Goal: Transaction & Acquisition: Register for event/course

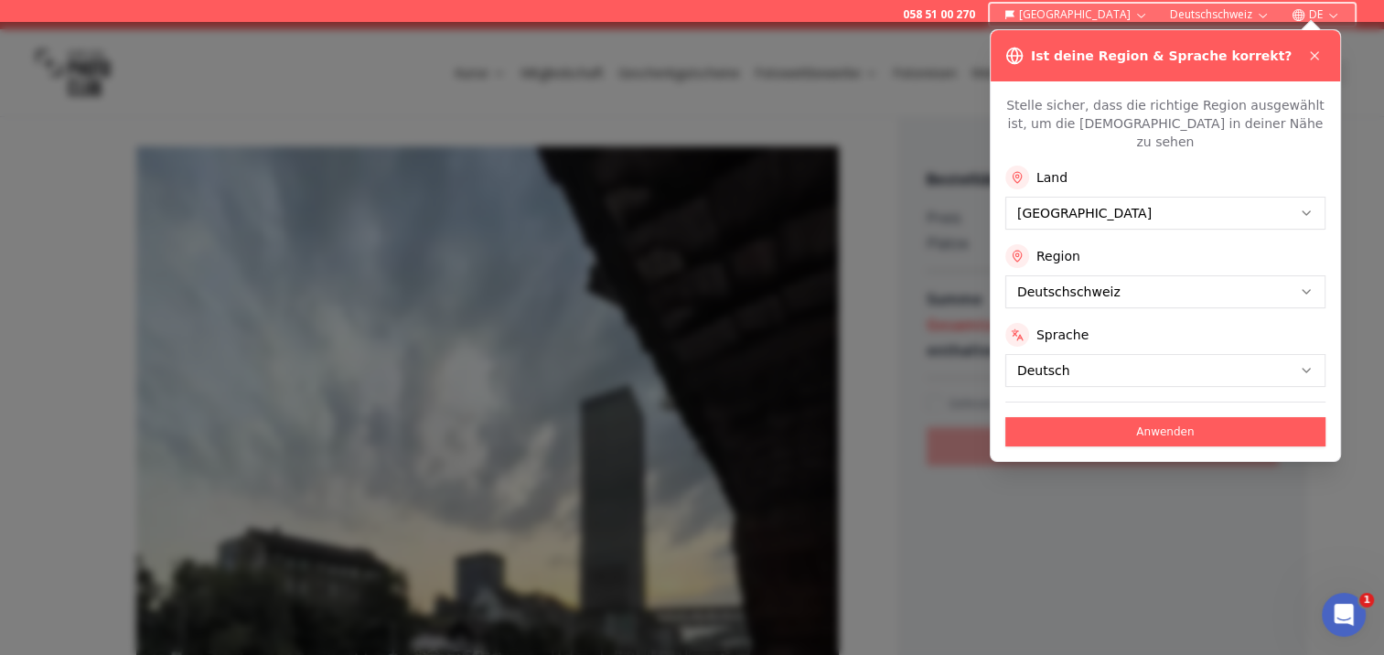
scroll to position [274, 0]
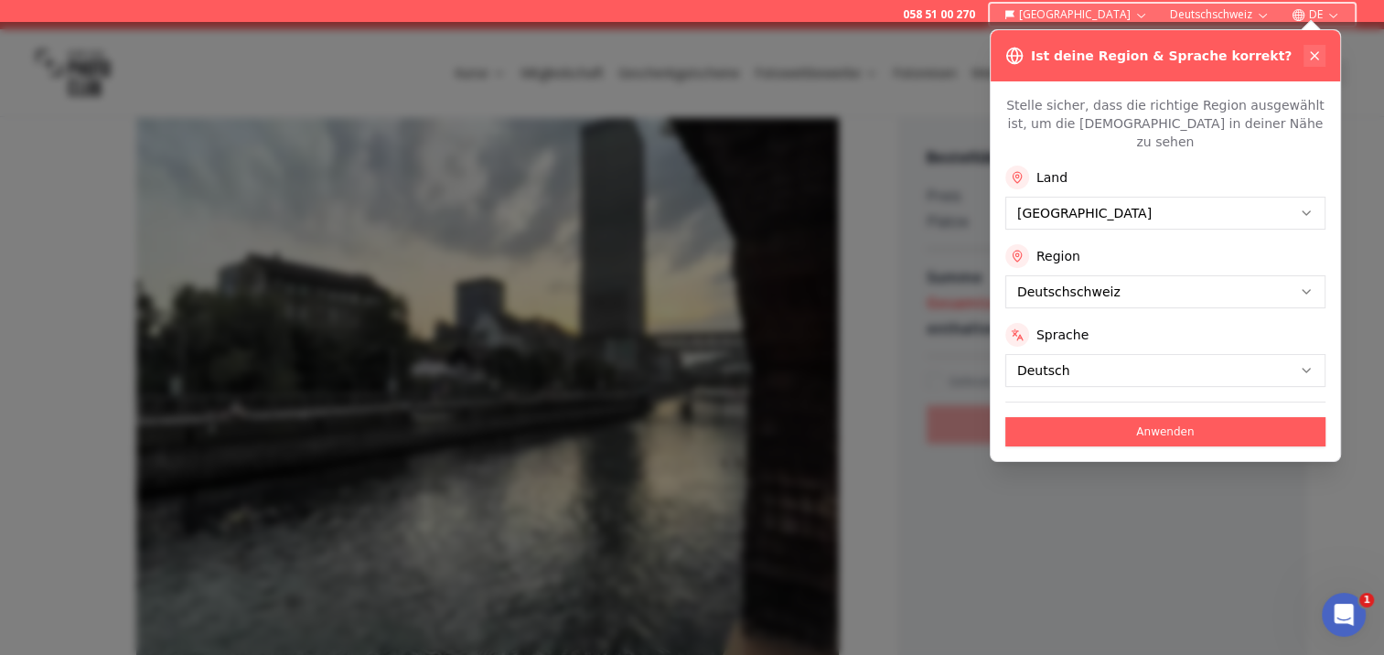
click at [1312, 48] on icon at bounding box center [1314, 55] width 15 height 15
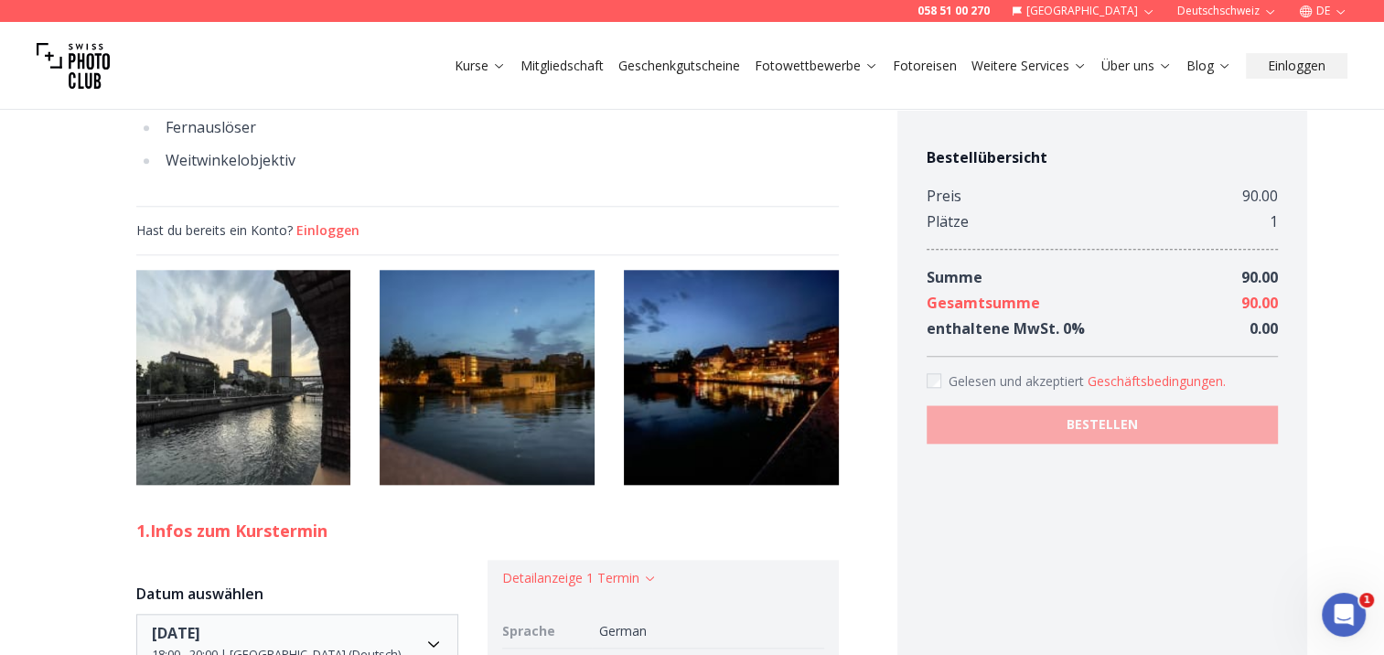
scroll to position [1830, 0]
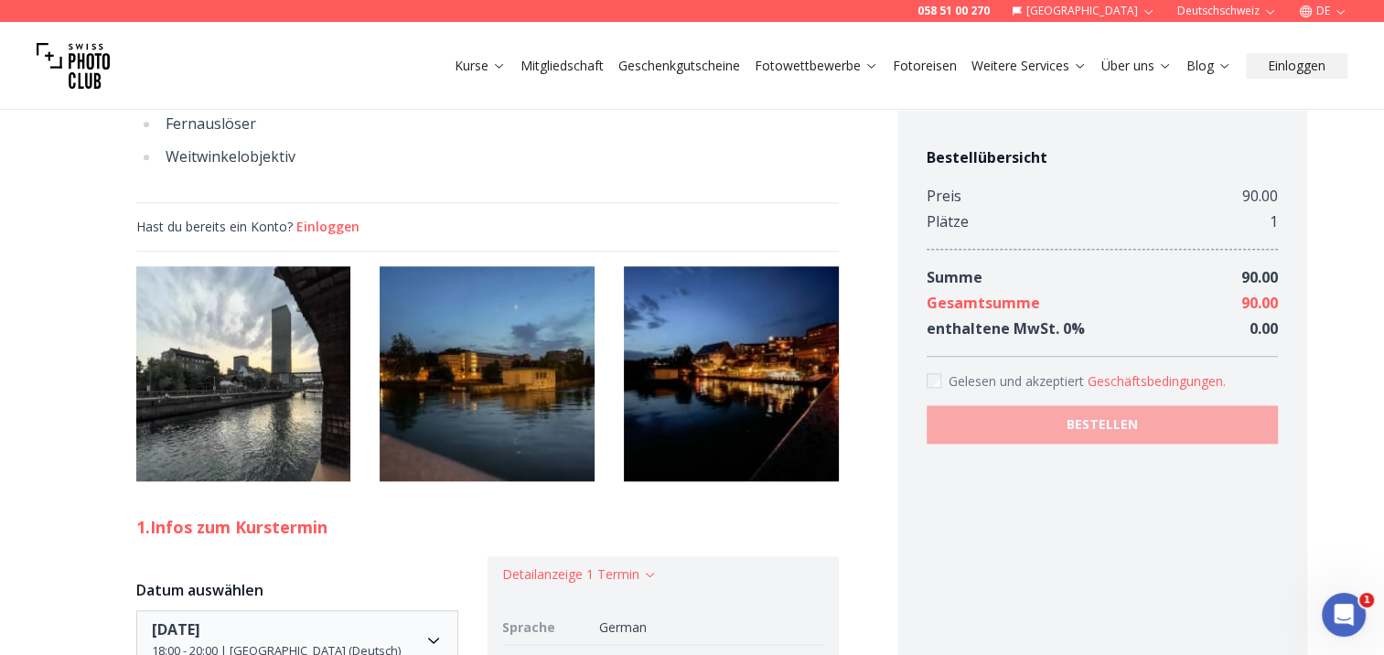
click at [454, 310] on img at bounding box center [487, 373] width 215 height 215
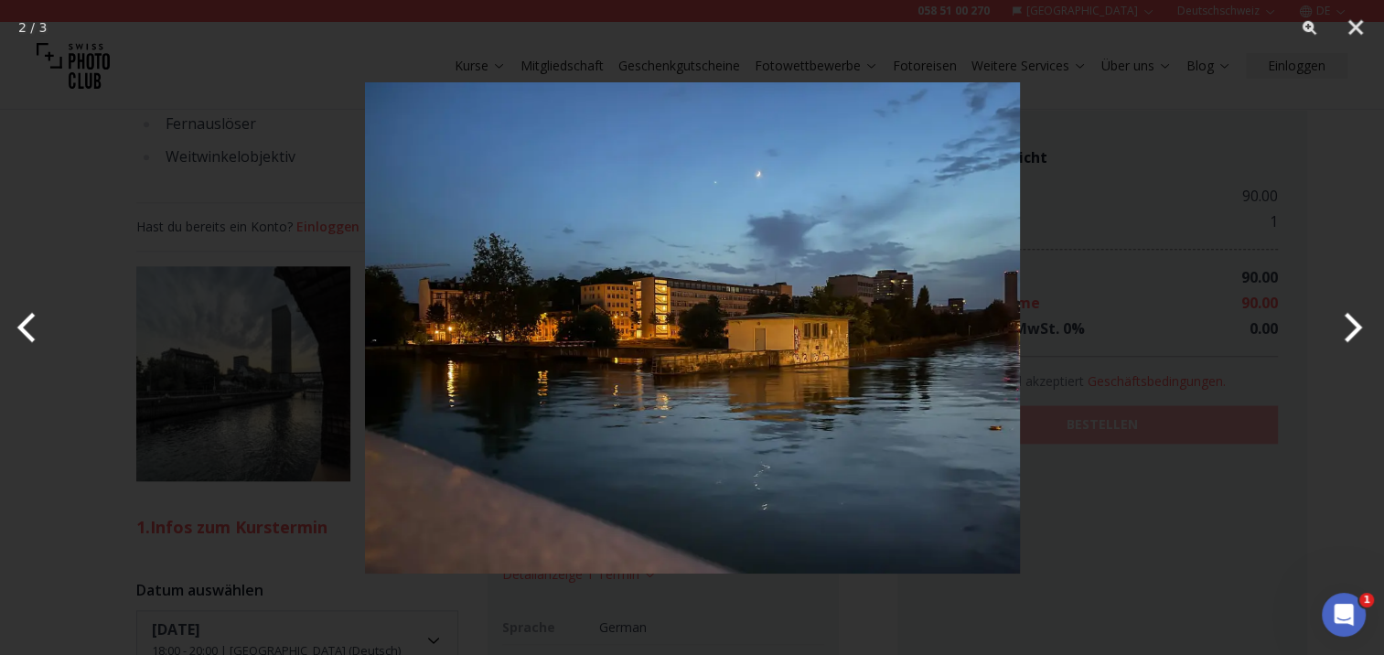
click at [1349, 322] on button "Next" at bounding box center [1350, 327] width 69 height 91
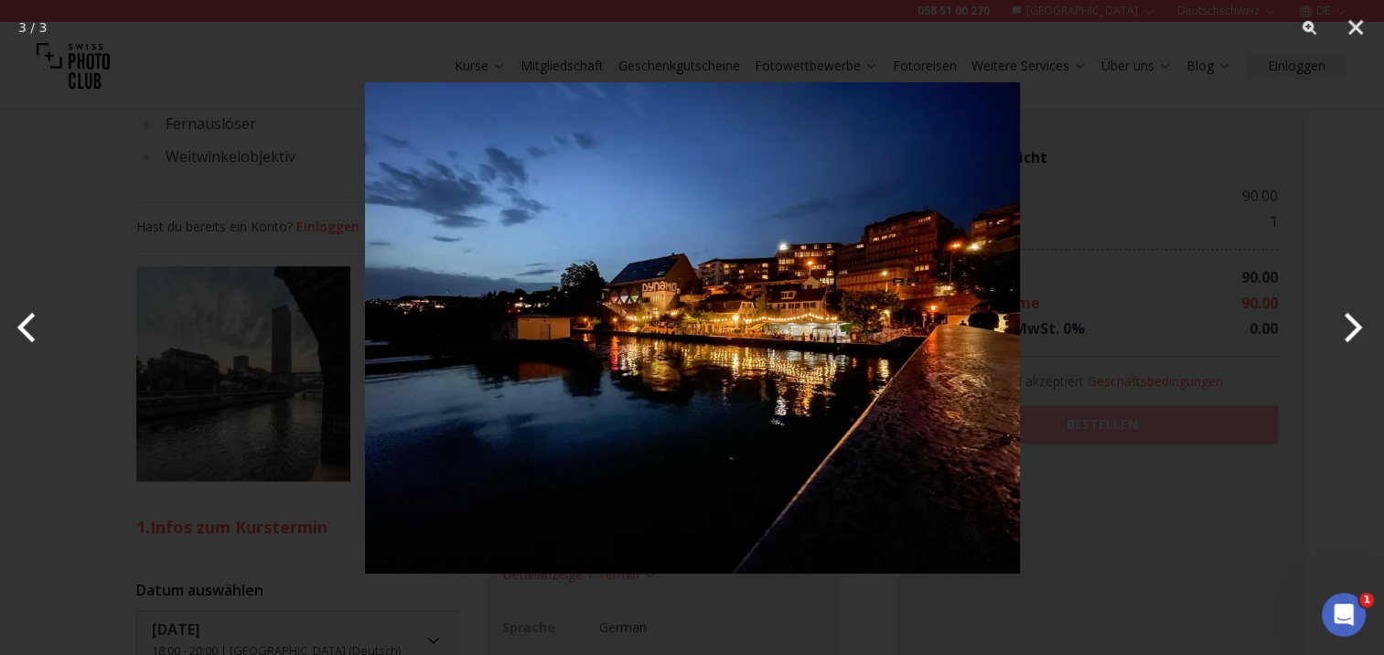
click at [1354, 324] on button "Next" at bounding box center [1350, 327] width 69 height 91
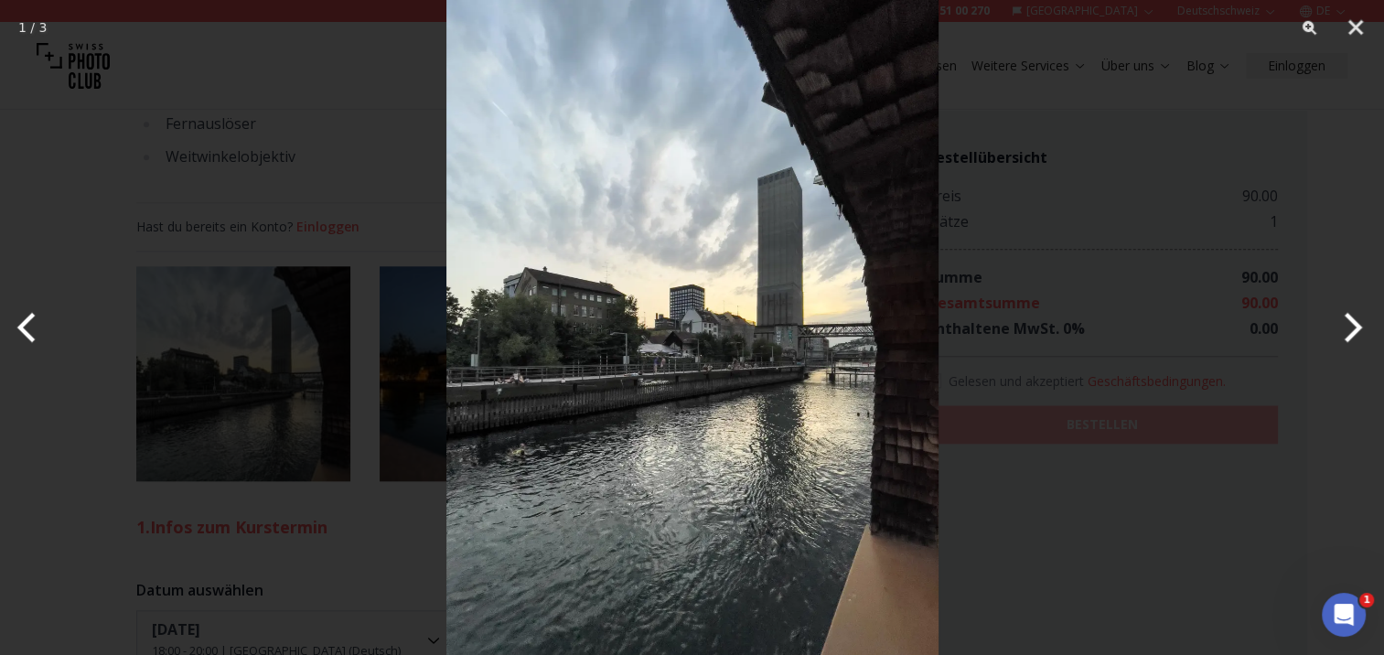
click at [1354, 324] on button "Next" at bounding box center [1350, 327] width 69 height 91
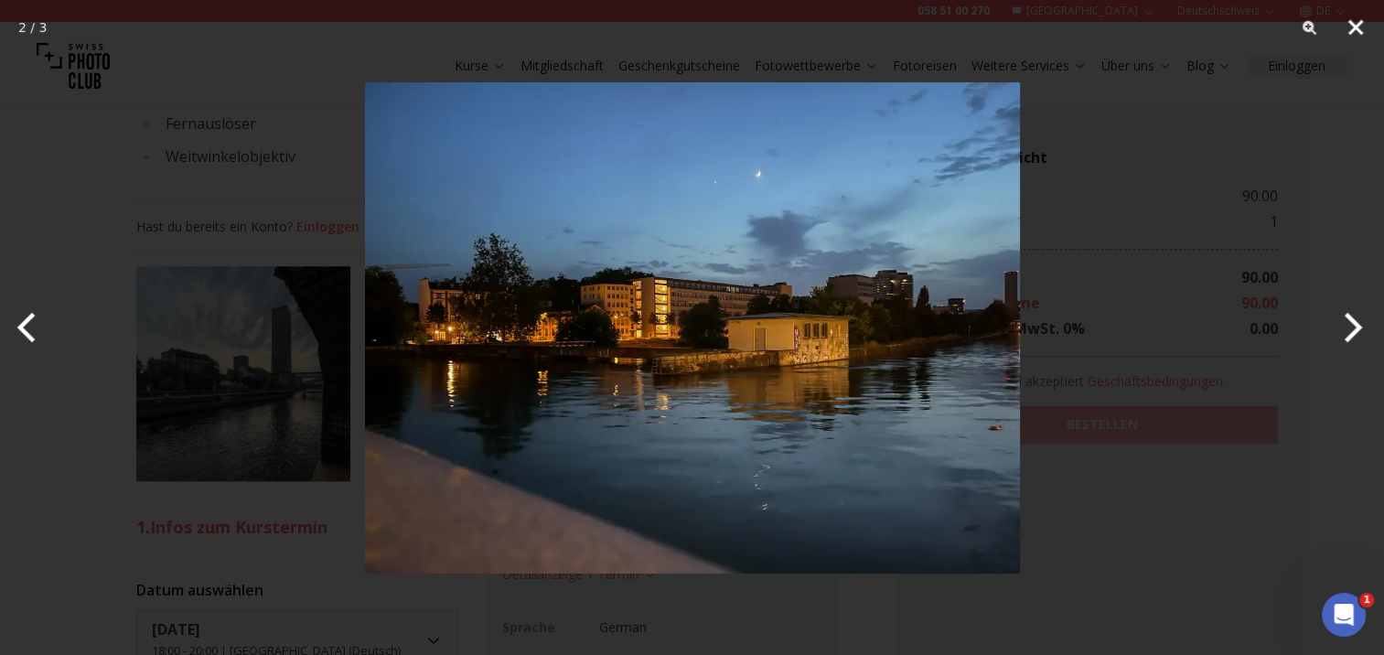
click at [1351, 22] on button "Close" at bounding box center [1356, 27] width 46 height 55
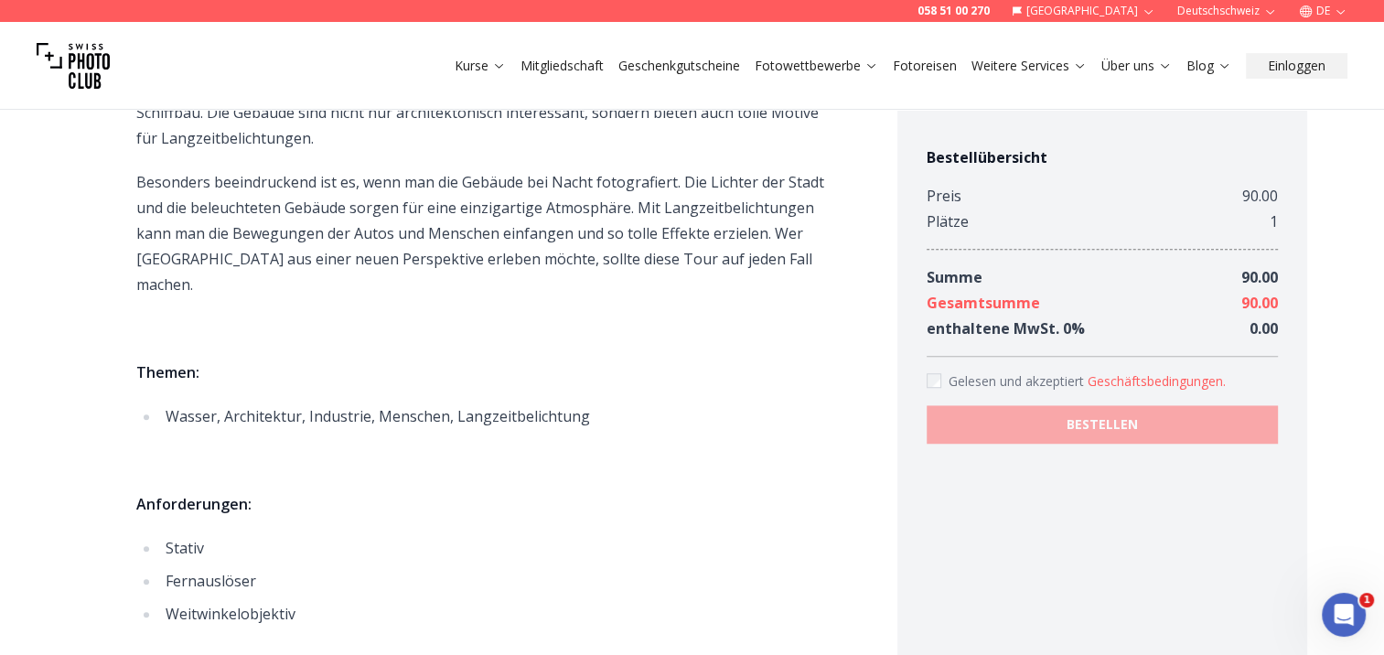
scroll to position [1555, 0]
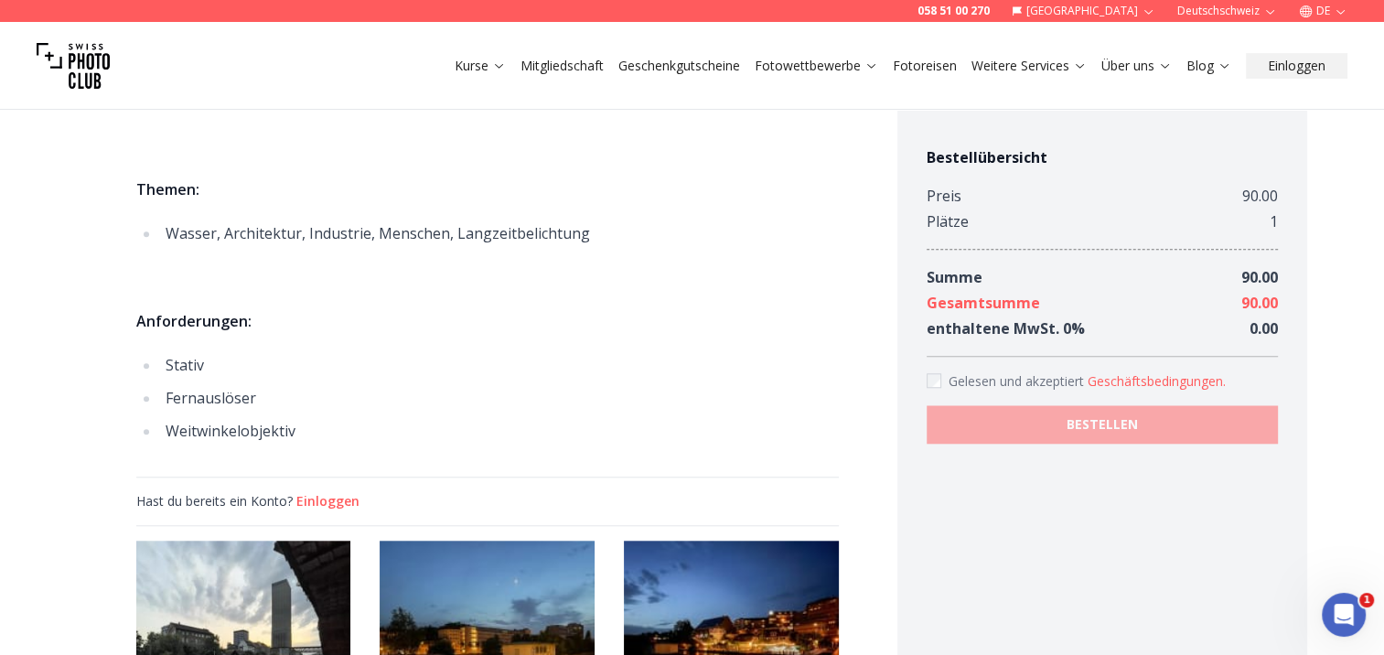
click at [332, 492] on button "Einloggen" at bounding box center [327, 501] width 63 height 18
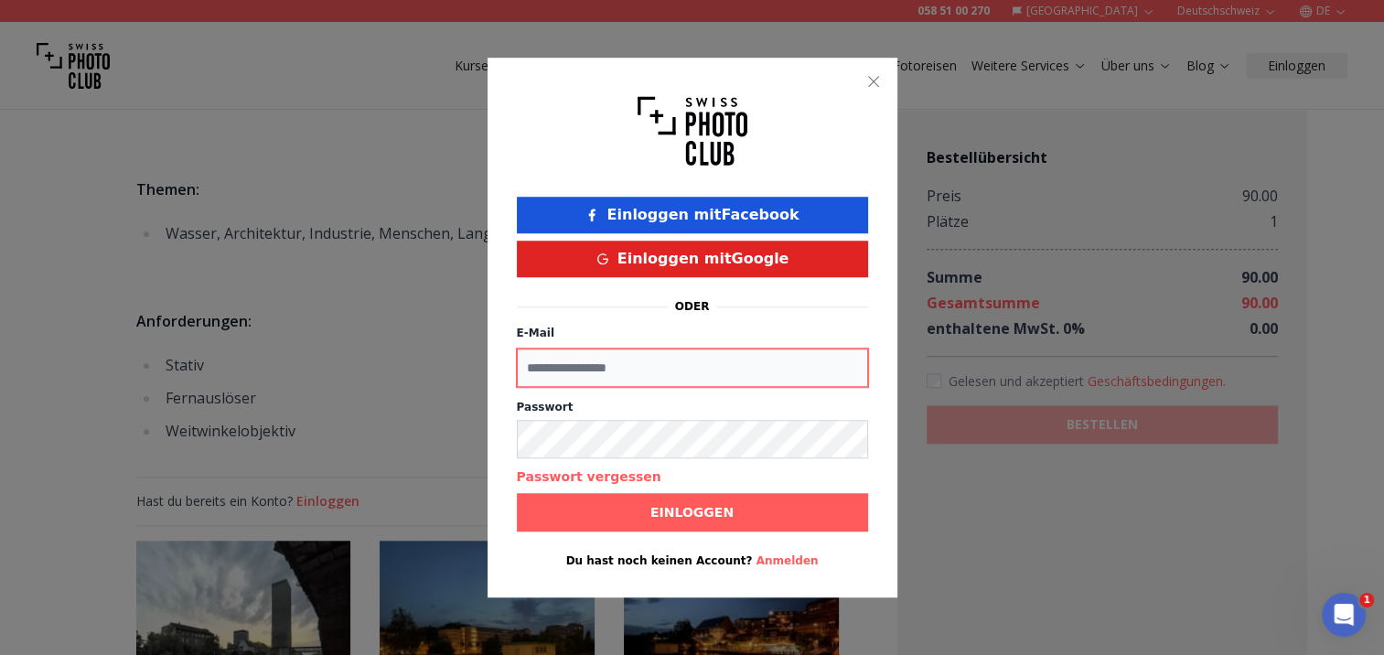
click at [608, 369] on input "E-Mail" at bounding box center [692, 368] width 351 height 38
type input "**********"
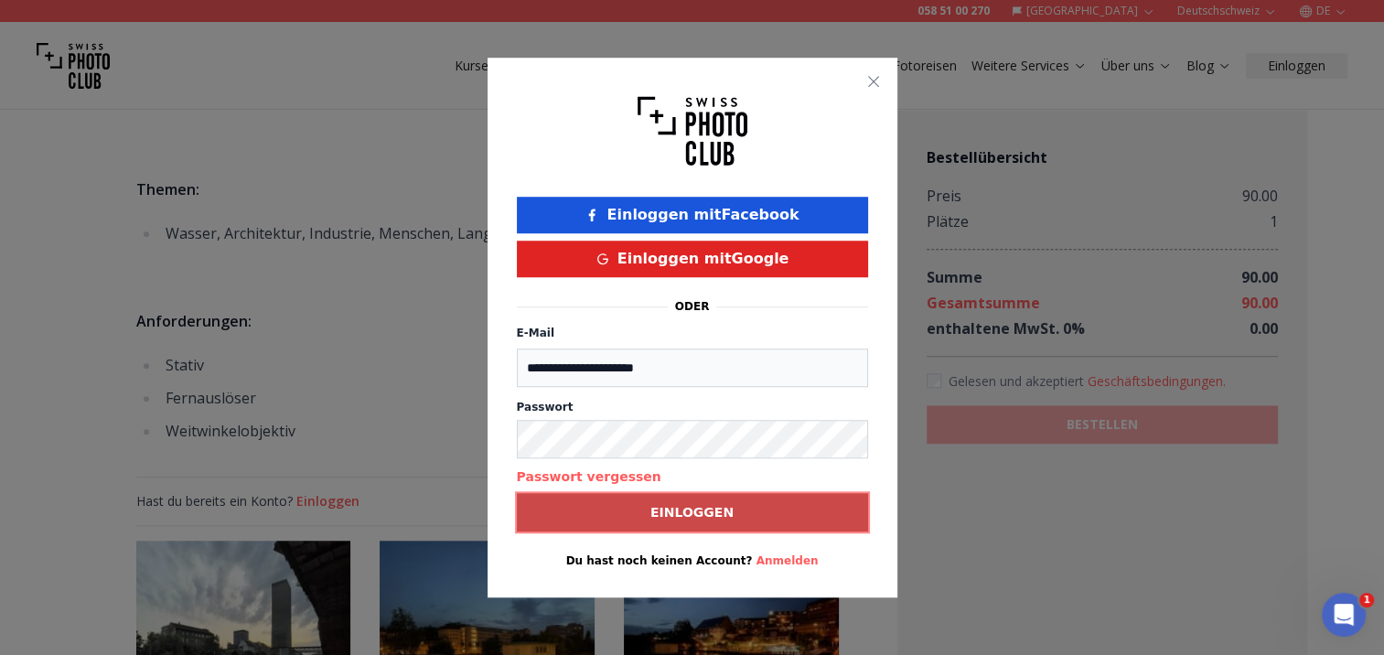
click at [675, 505] on b "Einloggen" at bounding box center [691, 512] width 83 height 18
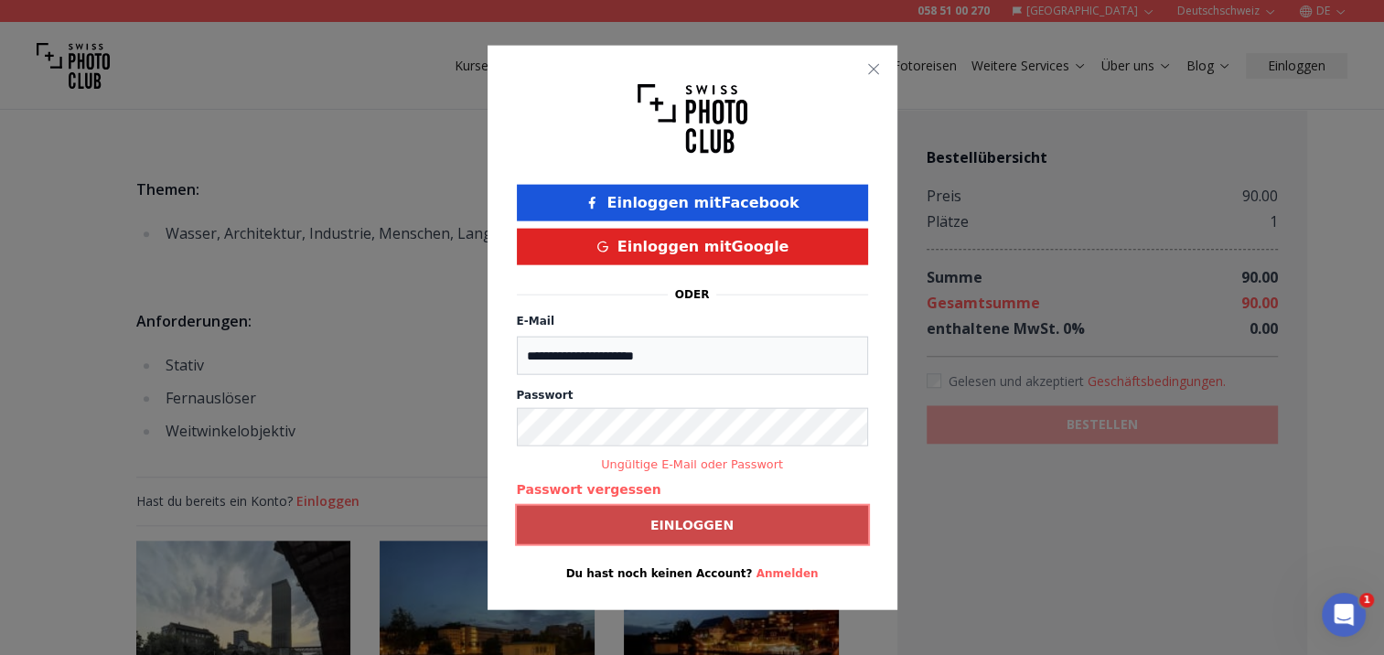
click at [607, 526] on button "Einloggen" at bounding box center [692, 524] width 351 height 38
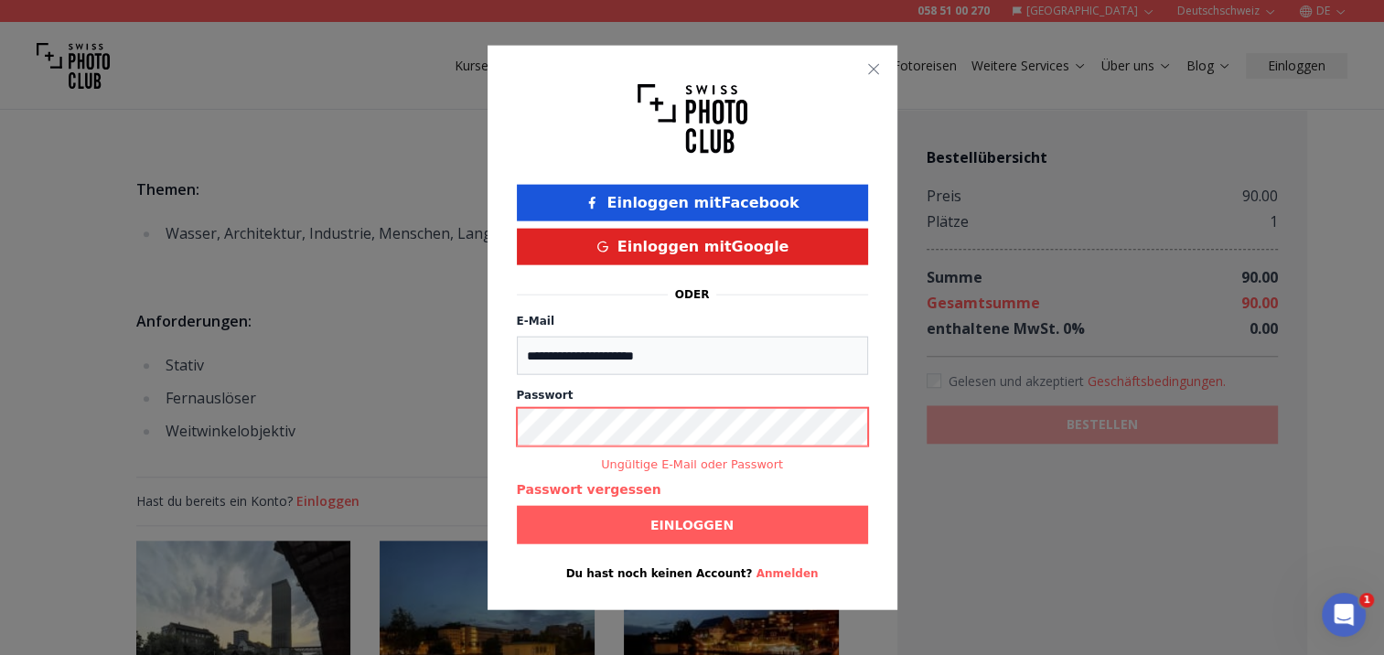
click at [870, 62] on icon "button" at bounding box center [873, 69] width 15 height 15
